Goal: Task Accomplishment & Management: Manage account settings

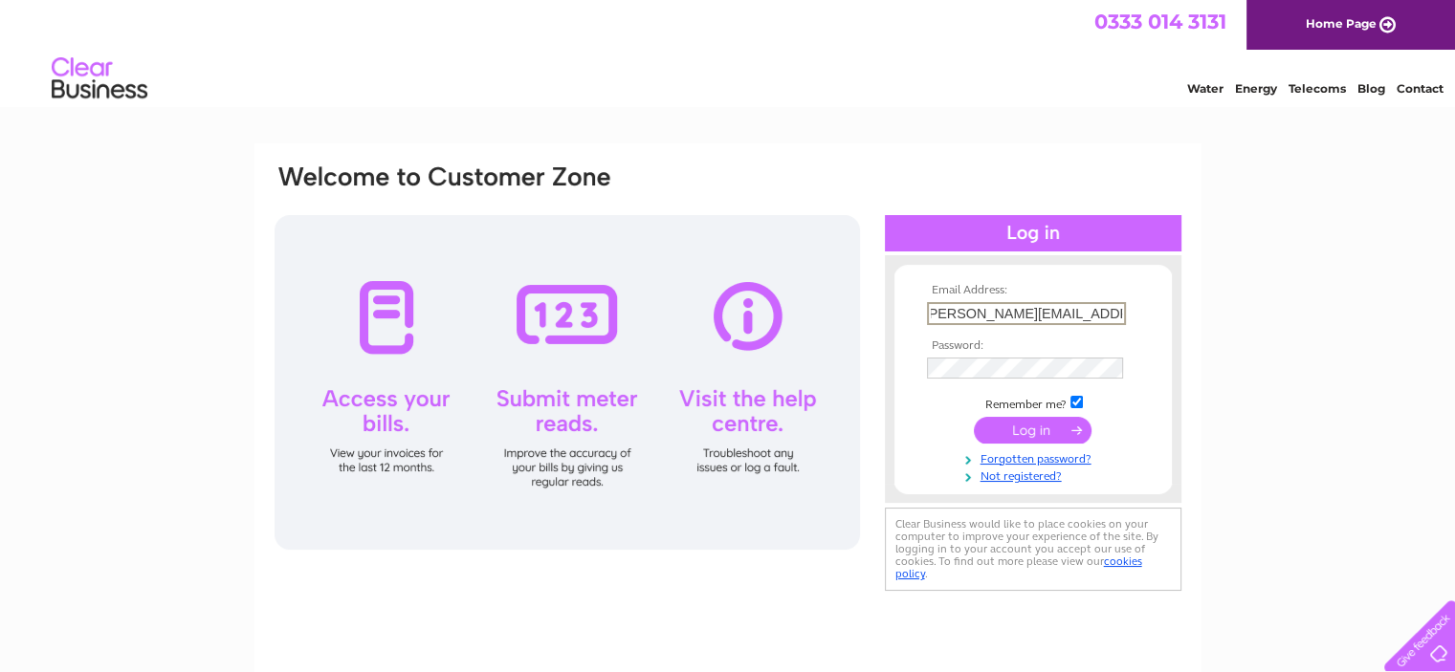
scroll to position [0, 17]
type input "margaret.cox@colquiteestate.com"
drag, startPoint x: 1094, startPoint y: 401, endPoint x: 1435, endPoint y: 391, distance: 340.6
click at [1435, 391] on div "Email Address: margaret.cox@colquiteestate.com Password:" at bounding box center [727, 574] width 1455 height 863
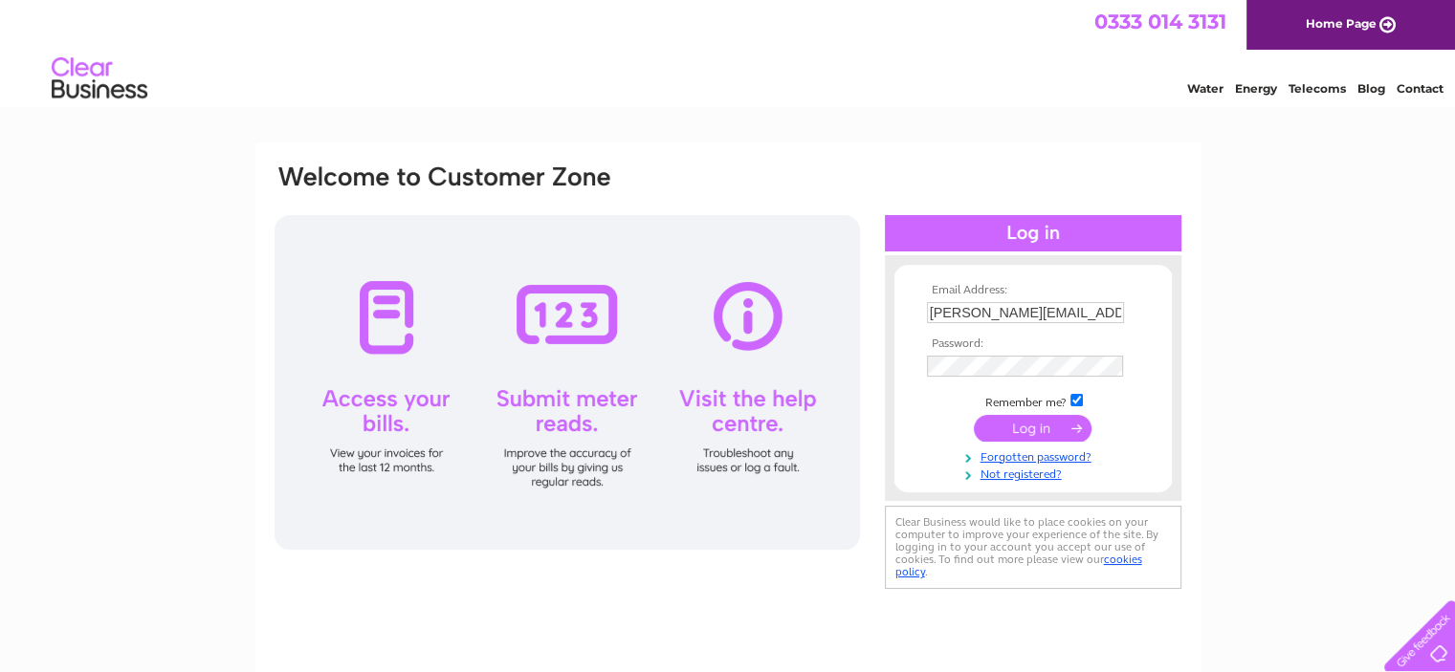
click at [1017, 420] on input "submit" at bounding box center [1033, 428] width 118 height 27
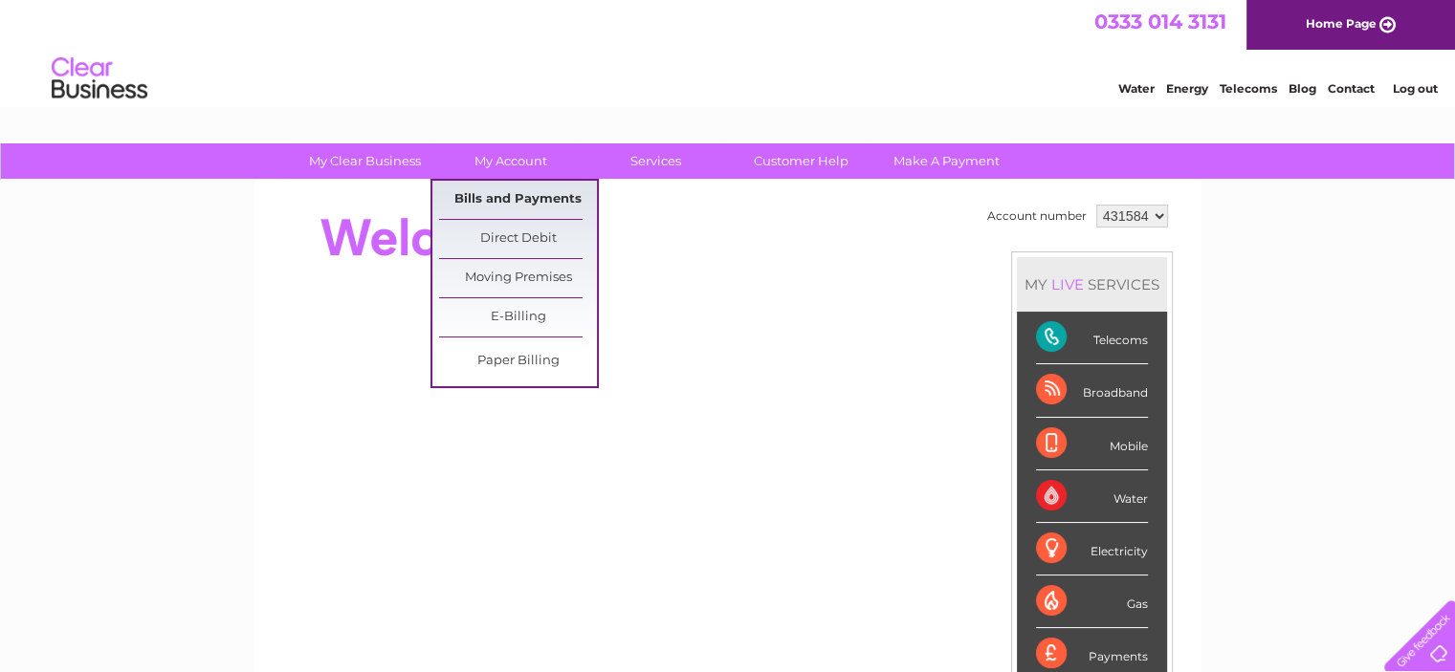
click at [513, 190] on link "Bills and Payments" at bounding box center [518, 200] width 158 height 38
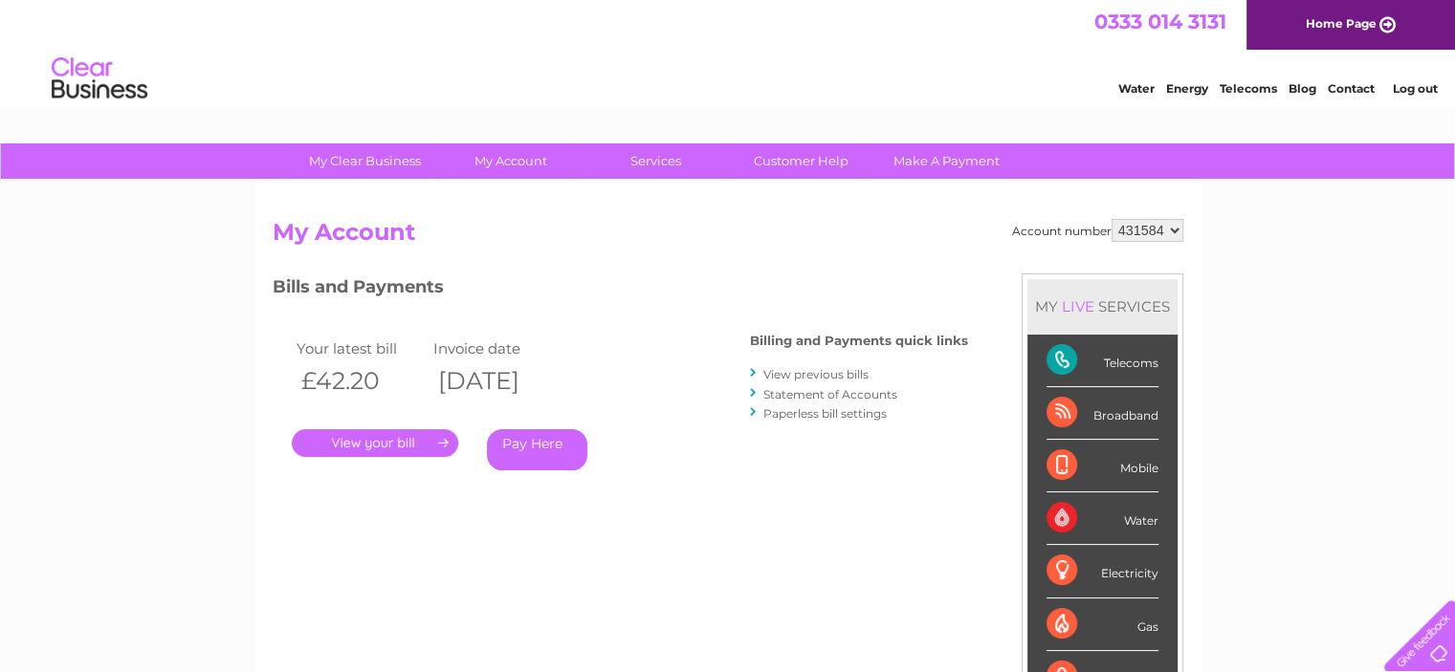
click at [362, 435] on link "." at bounding box center [375, 443] width 166 height 28
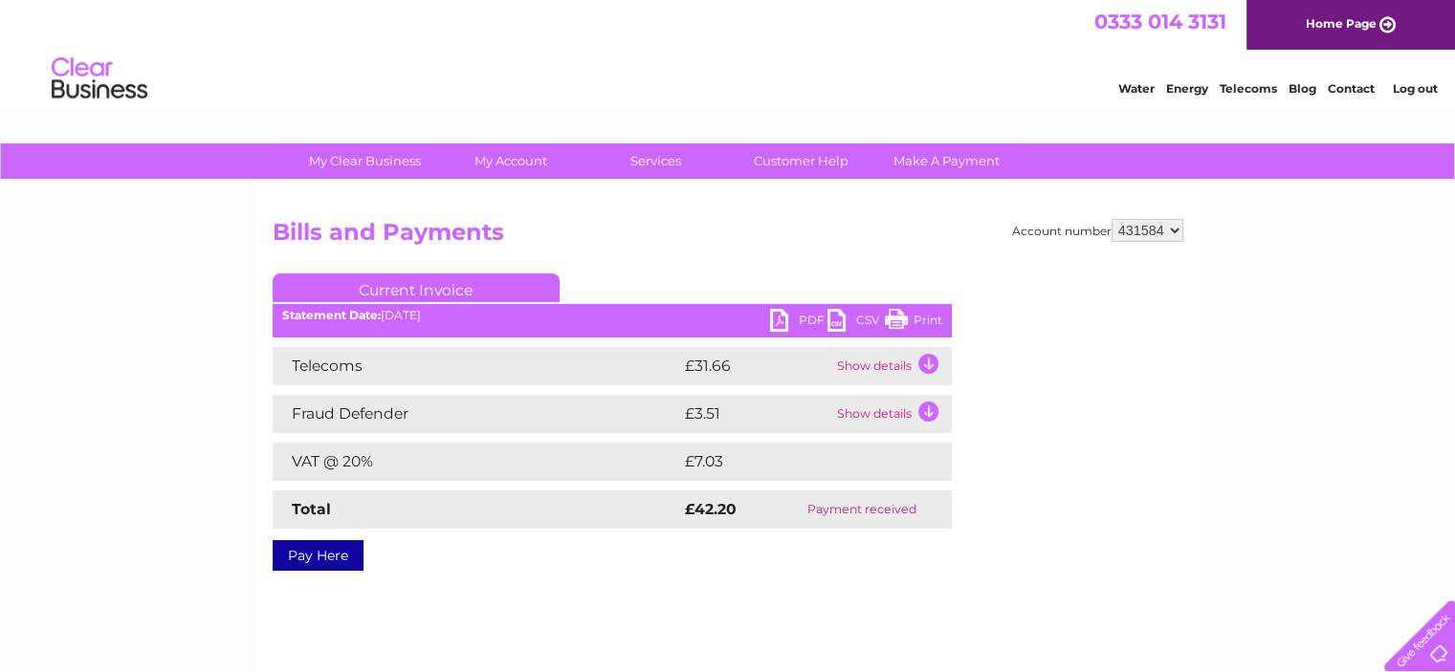
click at [922, 317] on link "Print" at bounding box center [913, 323] width 57 height 28
click at [1100, 576] on div "Account number 431584 Bills and Payments Current Invoice PDF CSV Print" at bounding box center [727, 449] width 947 height 536
